Goal: Information Seeking & Learning: Learn about a topic

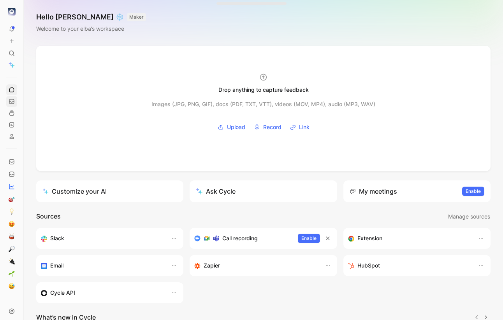
click at [12, 100] on icon at bounding box center [12, 101] width 6 height 6
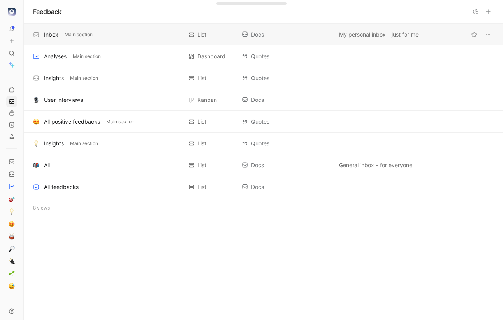
click at [111, 26] on div "Inbox Main section List Docs My personal inbox – just for me" at bounding box center [263, 35] width 479 height 22
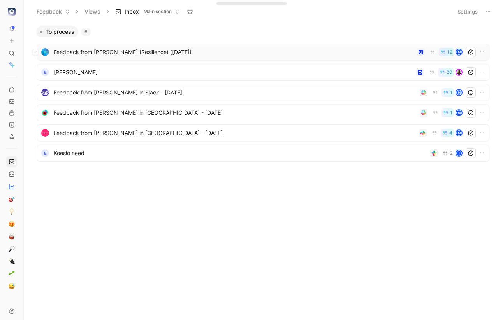
click at [121, 49] on span "Feedback from [PERSON_NAME] (Resilience) ([DATE])" at bounding box center [234, 51] width 360 height 9
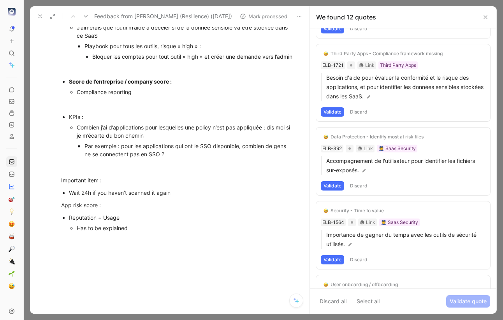
scroll to position [423, 0]
click at [39, 18] on icon at bounding box center [40, 16] width 6 height 6
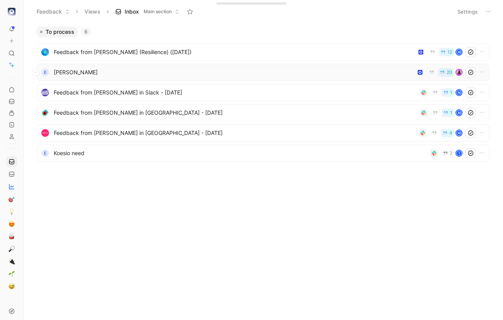
click at [75, 72] on span "[PERSON_NAME]" at bounding box center [233, 72] width 359 height 9
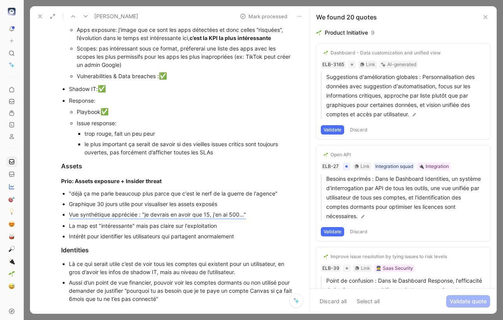
scroll to position [372, 0]
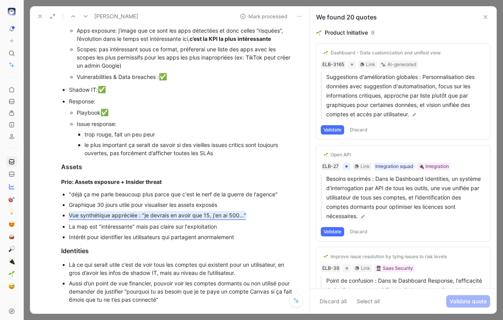
click at [159, 214] on mark "Vue synthétique appréciée : "je devrais en avoir que 15, j'en ai 500…"" at bounding box center [157, 215] width 177 height 7
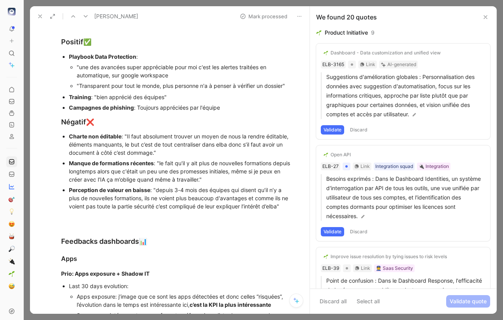
scroll to position [107, 0]
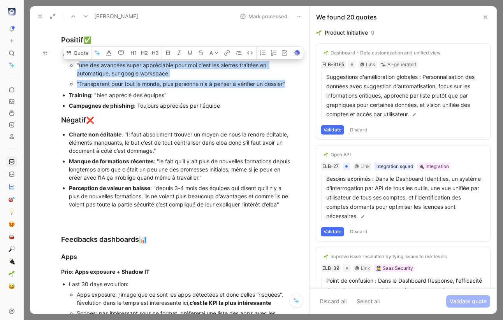
drag, startPoint x: 289, startPoint y: 85, endPoint x: 80, endPoint y: 67, distance: 209.9
click at [80, 67] on ul ""une des avancées super appréciable pour moi c'est les alertes traitées en auto…" at bounding box center [182, 74] width 226 height 29
copy ul "une des avancées super appréciable pour moi c'est les alertes traitées en autom…"
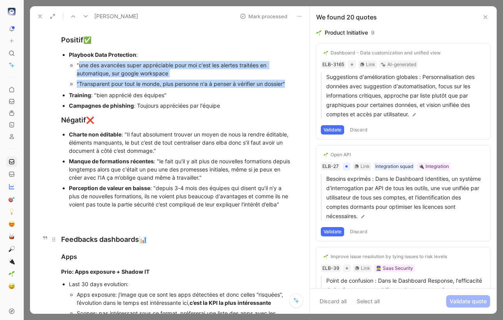
click at [85, 240] on div "Feedbacks dashboards 📊" at bounding box center [178, 239] width 234 height 11
click at [155, 225] on h2 "Feedbacks dashboards 📊" at bounding box center [177, 236] width 263 height 24
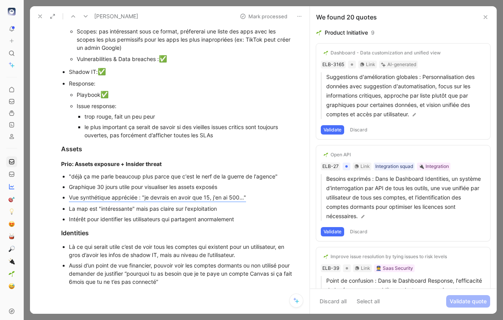
scroll to position [390, 0]
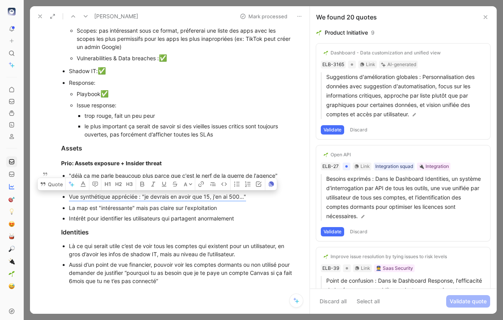
drag, startPoint x: 265, startPoint y: 200, endPoint x: 63, endPoint y: 199, distance: 202.0
click at [63, 199] on ul ""déjà ça me parle beaucoup plus parce que c'est le nerf de la guerre de l'agenc…" at bounding box center [177, 187] width 263 height 32
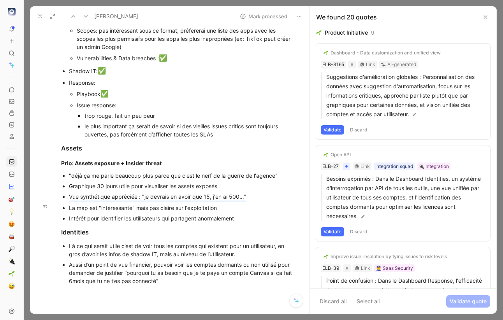
click at [206, 211] on p "La map est "intéressante" mais pas claire sur l'exploitation" at bounding box center [182, 208] width 226 height 11
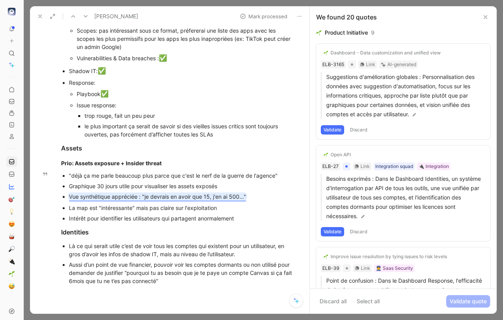
drag, startPoint x: 257, startPoint y: 191, endPoint x: 156, endPoint y: 193, distance: 100.5
click at [156, 193] on p "Vue synthétique appréciée : "je devrais en avoir que 15, j'en ai 500…"" at bounding box center [182, 197] width 226 height 11
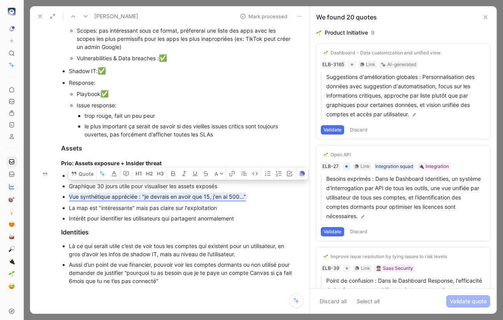
click at [246, 198] on div "Vue synthétique appréciée : "je devrais en avoir que 15, j'en ai 500…"" at bounding box center [182, 197] width 226 height 8
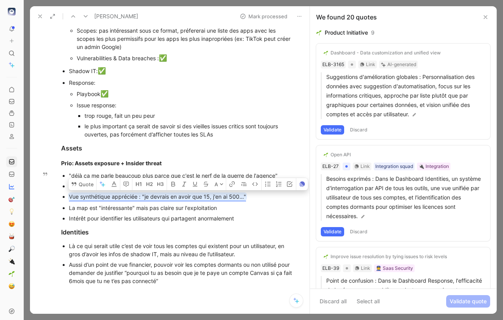
drag, startPoint x: 253, startPoint y: 199, endPoint x: 145, endPoint y: 194, distance: 108.4
click at [145, 194] on div "Vue synthétique appréciée : "je devrais en avoir que 15, j'en ai 500…"" at bounding box center [182, 197] width 226 height 8
copy mark "je devrais en avoir que 15, j'en ai 500…""
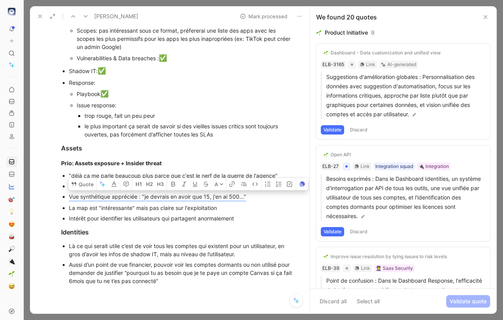
click at [42, 18] on icon at bounding box center [40, 16] width 6 height 6
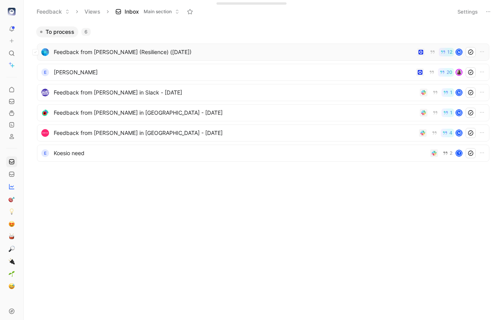
click at [90, 56] on span "Feedback from [PERSON_NAME] (Resilience) ([DATE])" at bounding box center [234, 51] width 360 height 9
